Goal: Task Accomplishment & Management: Manage account settings

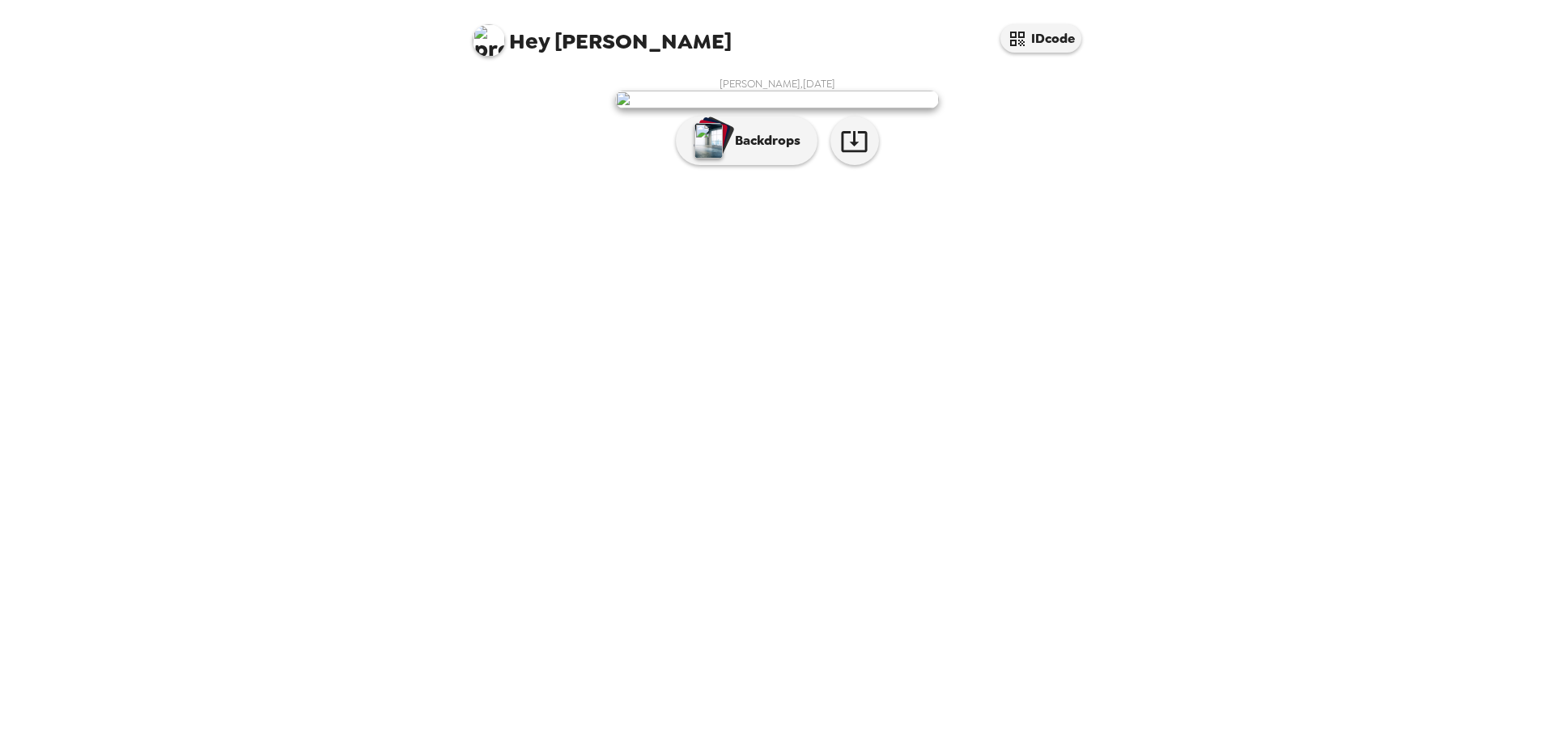
click at [777, 173] on div "[PERSON_NAME] , [DATE] Backdrops" at bounding box center [777, 125] width 615 height 96
click at [769, 151] on p "Backdrops" at bounding box center [764, 140] width 74 height 19
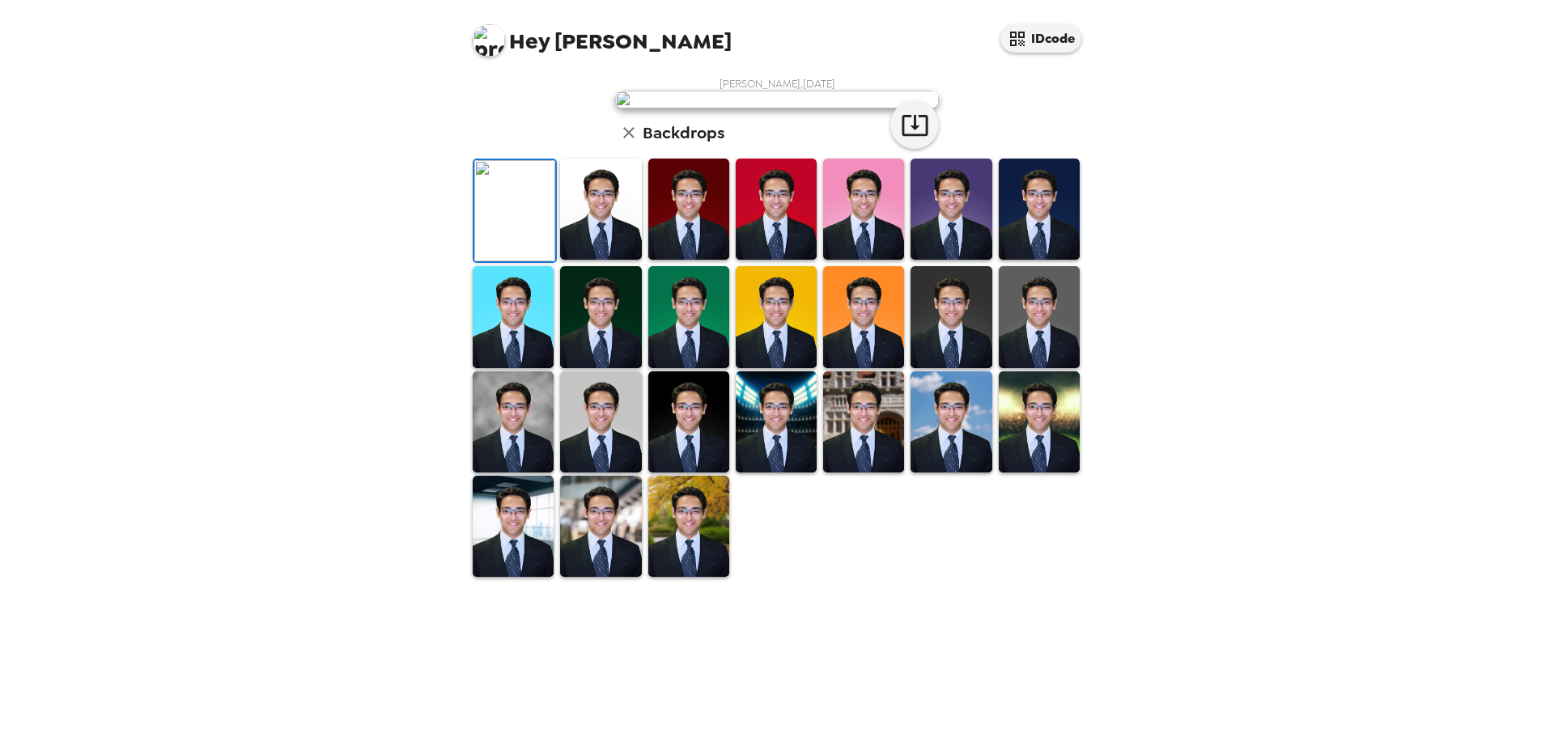
click at [1082, 339] on div "[PERSON_NAME] , [DATE] Backdrops" at bounding box center [777, 328] width 648 height 518
click at [672, 473] on img at bounding box center [688, 422] width 81 height 101
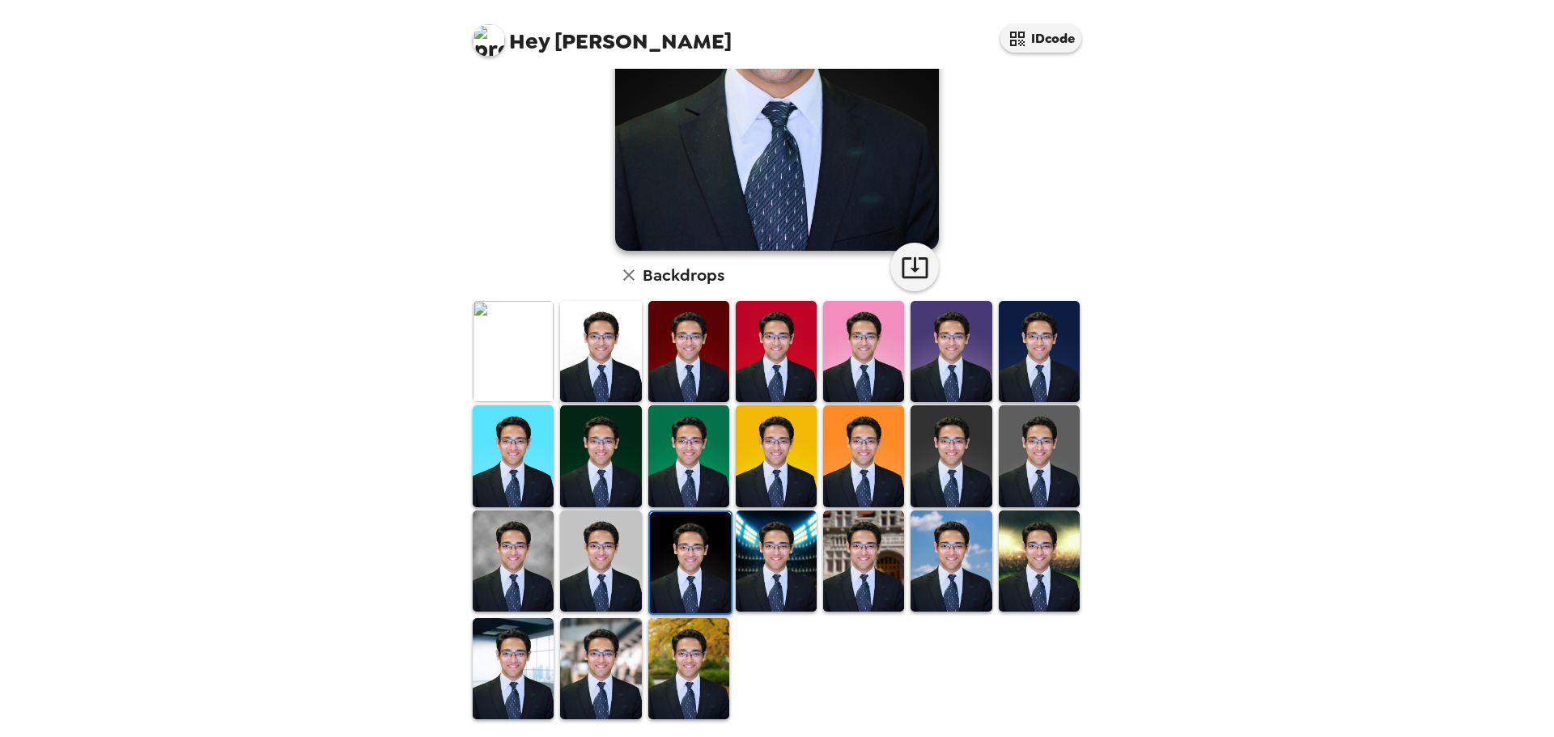
click at [513, 554] on img at bounding box center [513, 561] width 81 height 101
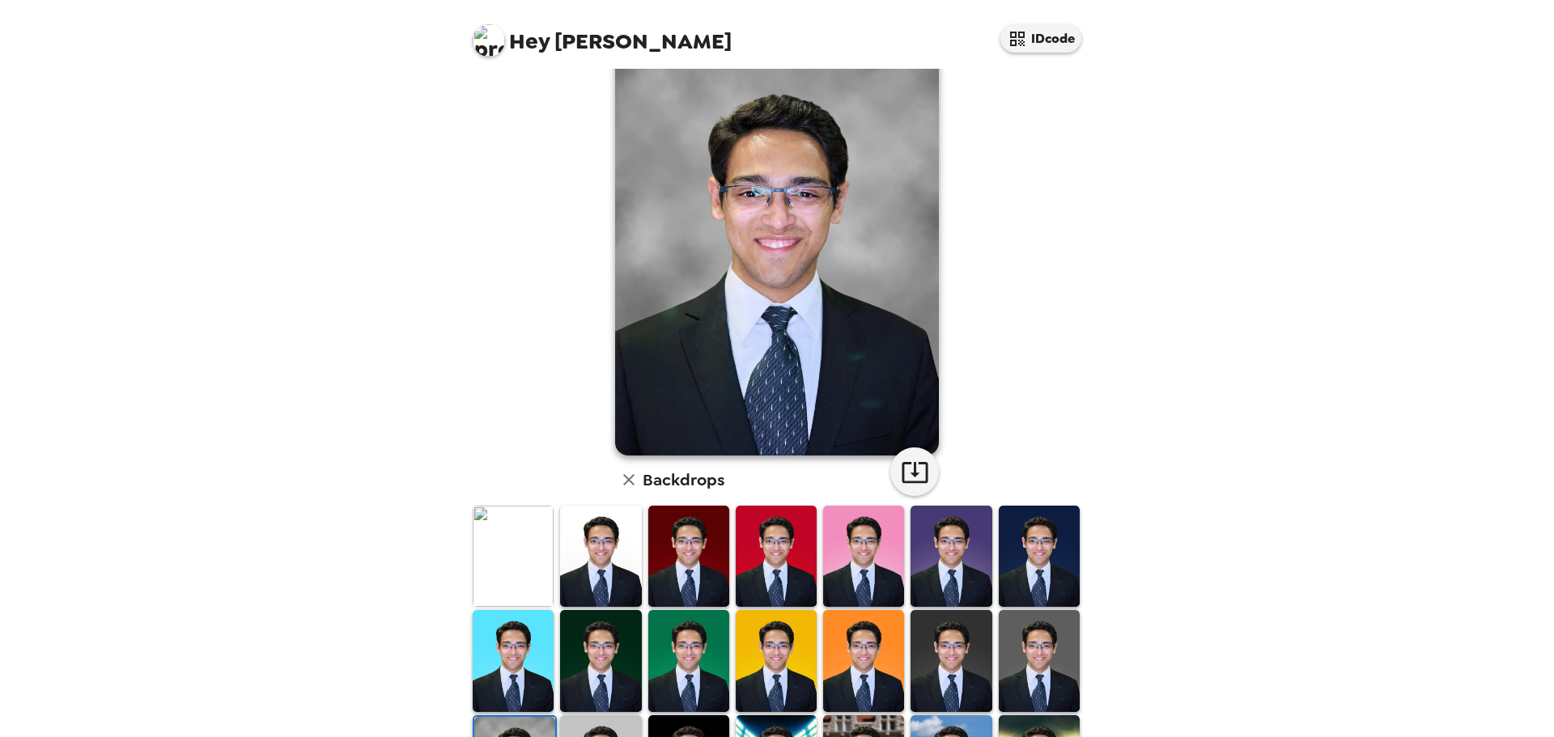
scroll to position [0, 0]
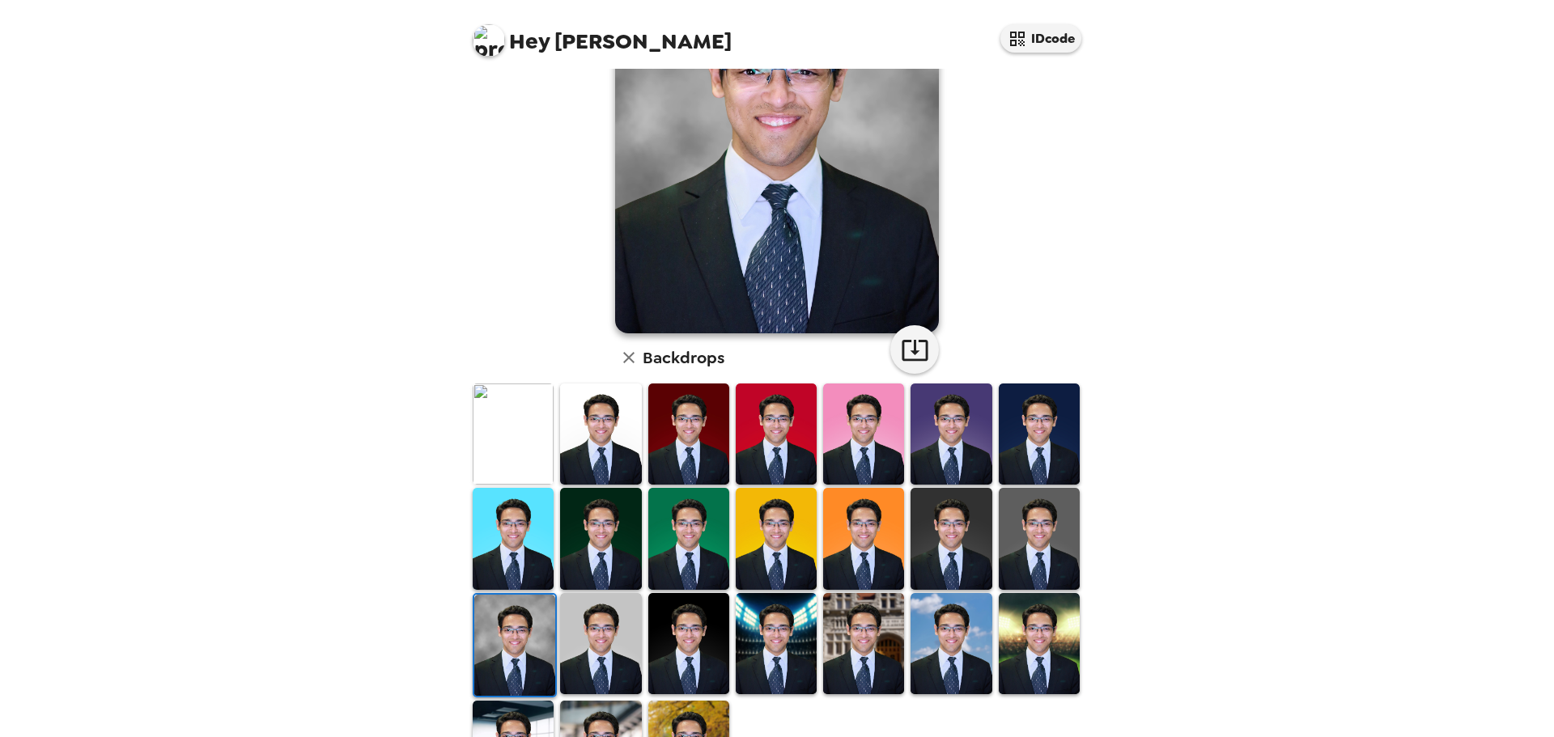
click at [603, 615] on img at bounding box center [600, 643] width 81 height 101
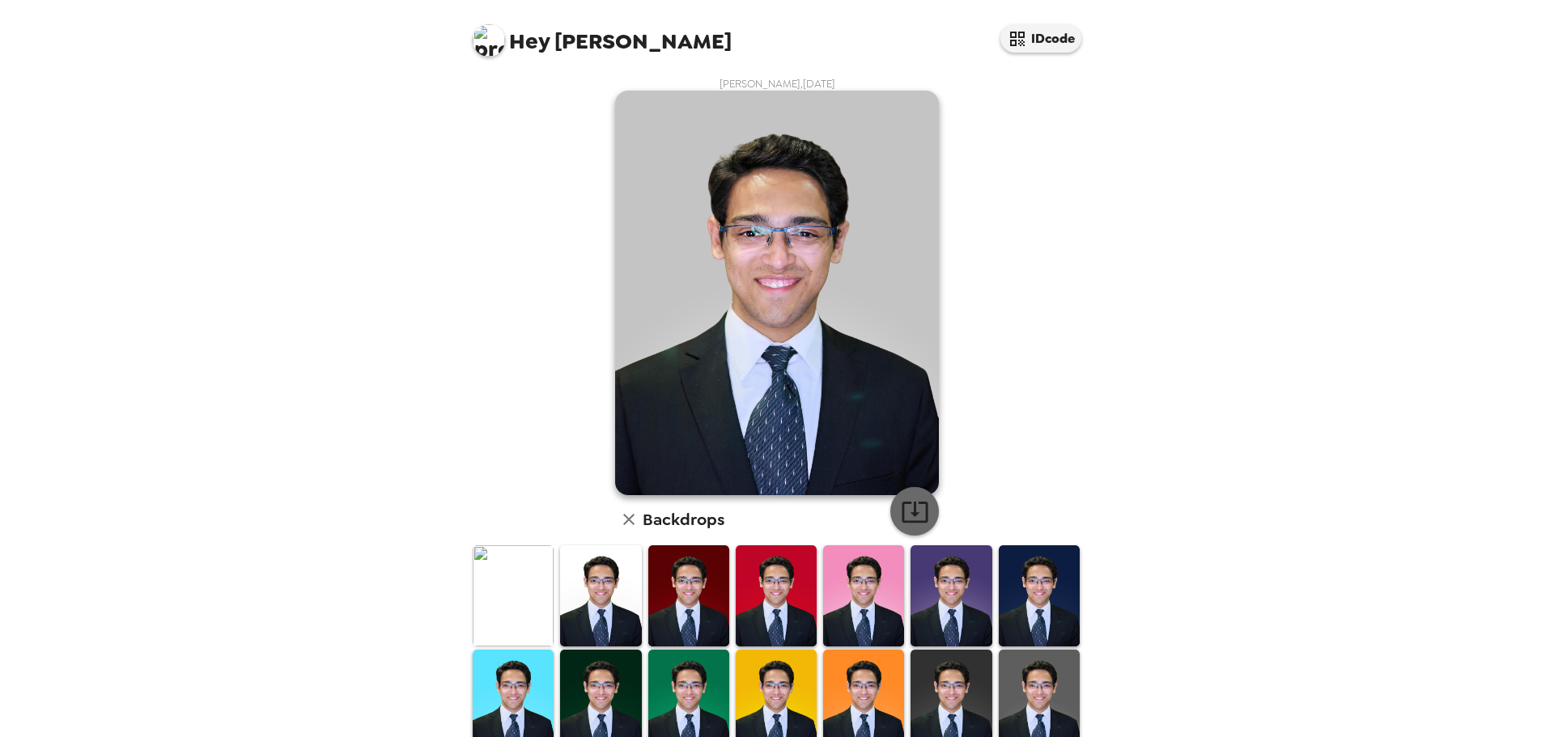
click at [910, 504] on icon "button" at bounding box center [915, 512] width 28 height 28
